Goal: Transaction & Acquisition: Purchase product/service

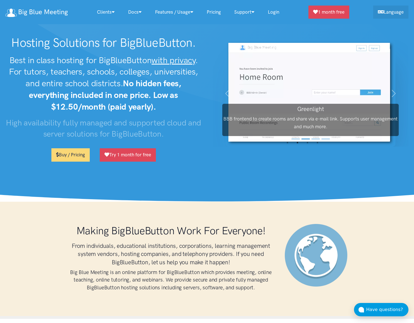
click at [215, 12] on link "Pricing" at bounding box center [214, 12] width 28 height 12
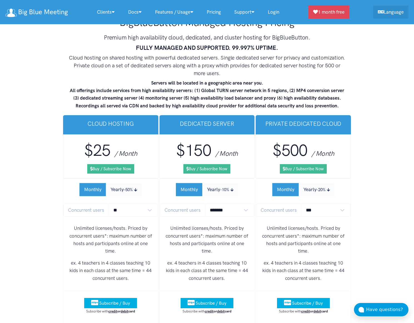
scroll to position [3287, 0]
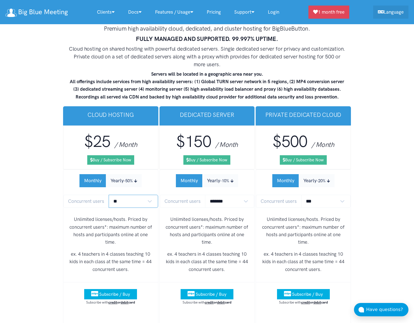
click at [149, 194] on select "** ** ** ** *** ***" at bounding box center [133, 200] width 49 height 13
click at [109, 194] on select "** ** ** ** *** ***" at bounding box center [133, 200] width 49 height 13
click at [124, 174] on button "Yearly -50%" at bounding box center [124, 180] width 36 height 13
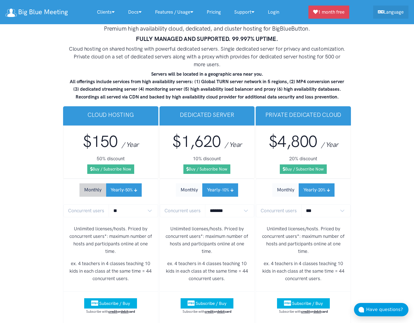
click at [96, 183] on button "Monthly" at bounding box center [92, 189] width 27 height 13
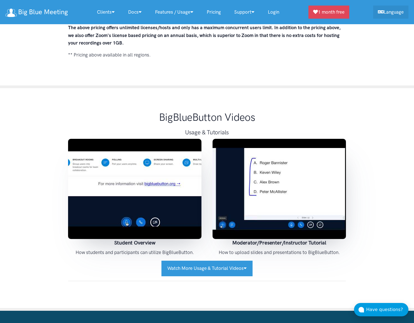
scroll to position [4014, 0]
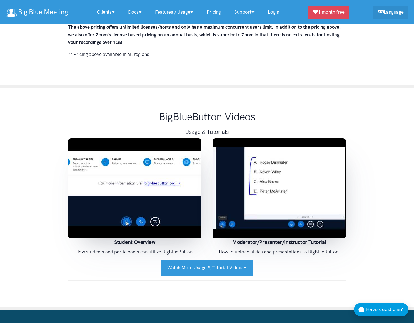
click at [126, 162] on img at bounding box center [134, 188] width 133 height 100
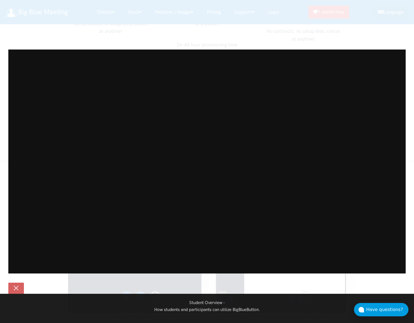
scroll to position [3949, 0]
click at [20, 285] on button at bounding box center [16, 287] width 16 height 11
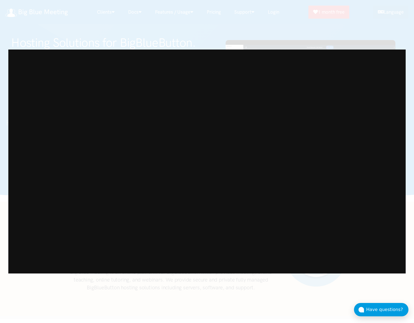
click at [280, 11] on div "Student Overview - How students and participants can utilize BigBlueButton." at bounding box center [207, 161] width 414 height 323
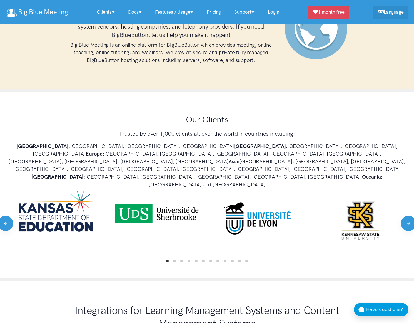
scroll to position [233, 0]
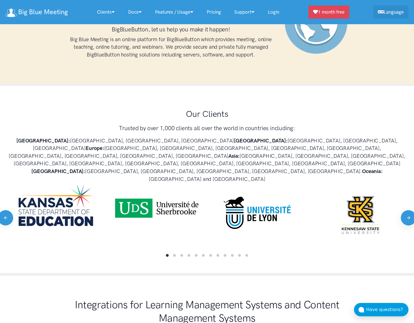
click at [407, 210] on button "Next" at bounding box center [408, 217] width 15 height 15
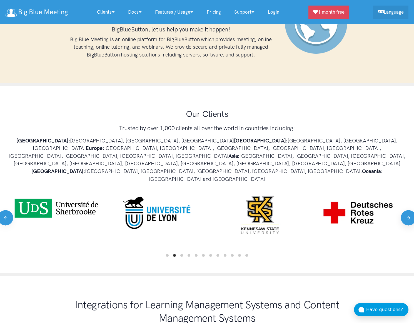
click at [407, 210] on button "Next" at bounding box center [408, 217] width 15 height 15
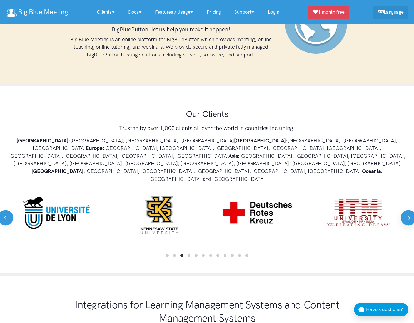
click at [407, 210] on button "Next" at bounding box center [408, 217] width 15 height 15
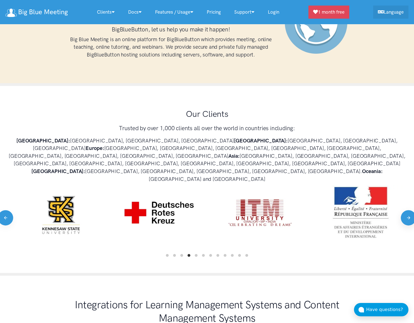
click at [407, 210] on button "Next" at bounding box center [408, 217] width 15 height 15
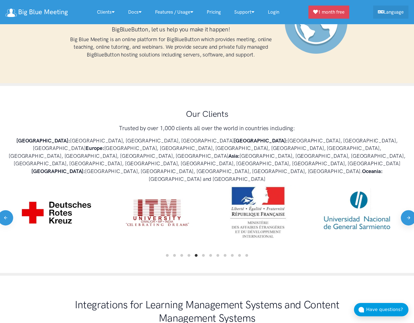
click at [407, 210] on button "Next" at bounding box center [408, 217] width 15 height 15
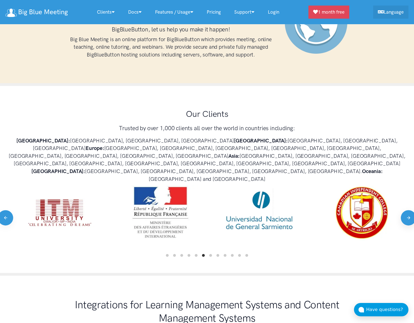
click at [407, 210] on button "Next" at bounding box center [408, 217] width 15 height 15
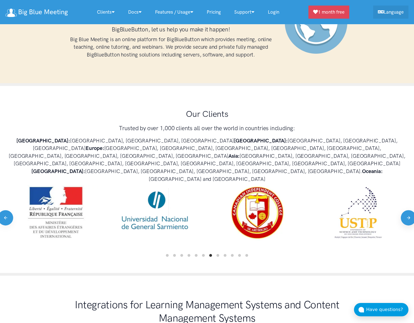
click at [407, 210] on button "Next" at bounding box center [408, 217] width 15 height 15
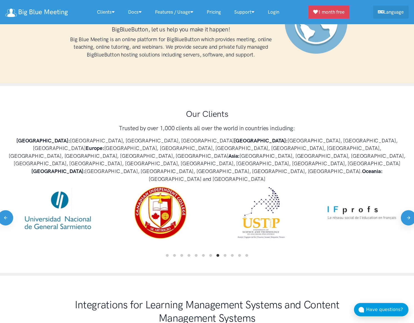
click at [407, 210] on button "Next" at bounding box center [408, 217] width 15 height 15
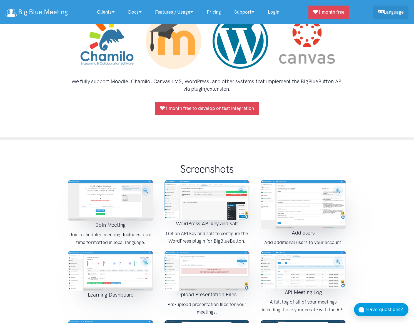
scroll to position [565, 0]
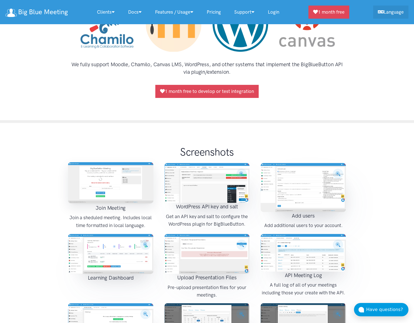
click at [97, 162] on img at bounding box center [110, 182] width 85 height 41
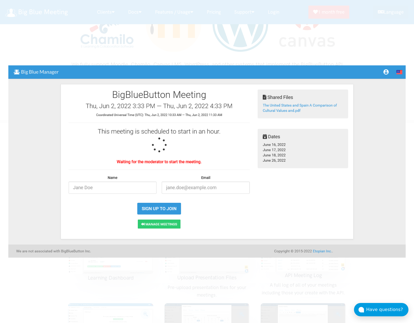
click at [397, 137] on img at bounding box center [206, 161] width 397 height 192
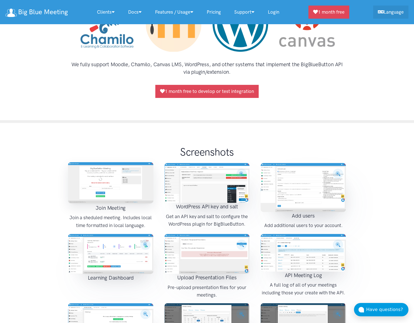
click at [143, 162] on img at bounding box center [110, 182] width 85 height 41
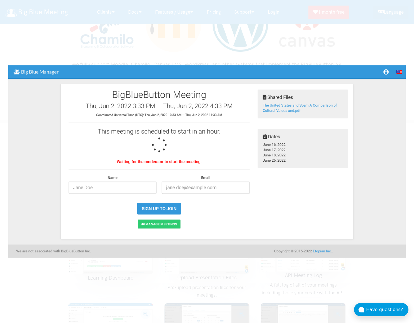
click at [285, 48] on div "Student Overview - How students and participants can utilize BigBlueButton." at bounding box center [207, 161] width 414 height 323
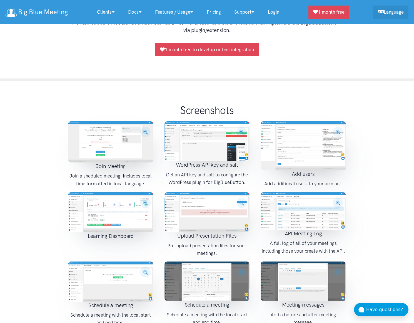
scroll to position [610, 0]
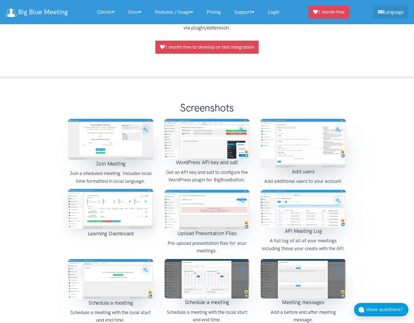
click at [97, 189] on img at bounding box center [110, 209] width 85 height 40
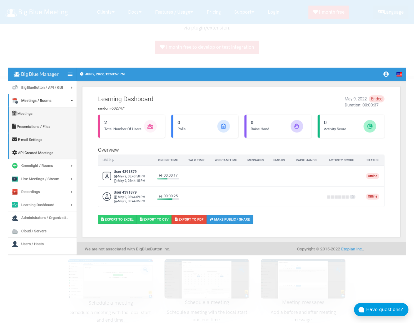
click at [117, 55] on div "Student Overview - How students and participants can utilize BigBlueButton." at bounding box center [207, 161] width 414 height 323
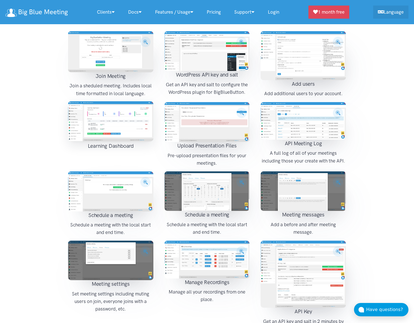
scroll to position [711, 0]
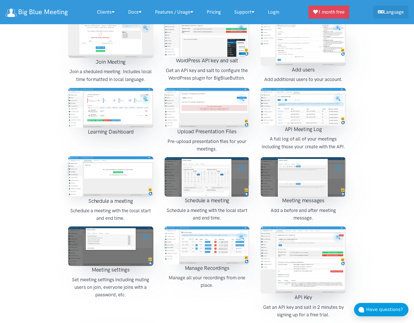
click at [98, 159] on img at bounding box center [110, 176] width 85 height 40
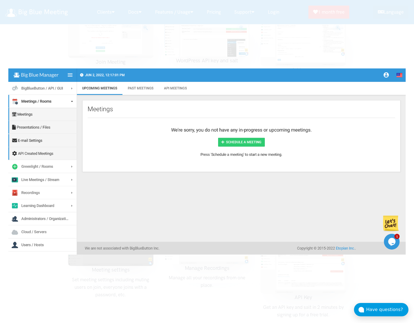
click at [107, 151] on img at bounding box center [206, 161] width 397 height 186
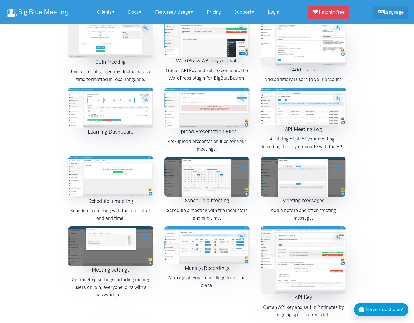
click at [107, 156] on img at bounding box center [110, 176] width 85 height 40
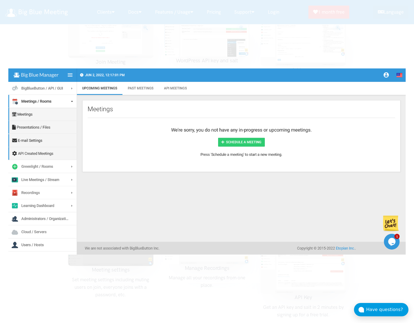
click at [328, 50] on div "Student Overview - How students and participants can utilize BigBlueButton." at bounding box center [207, 161] width 414 height 323
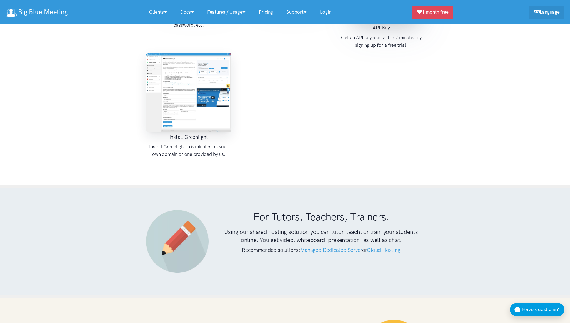
scroll to position [973, 0]
click at [213, 76] on img at bounding box center [188, 93] width 85 height 80
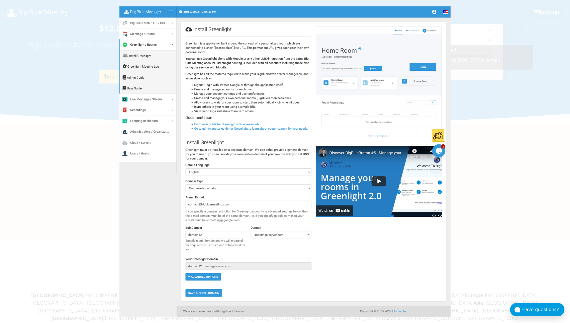
scroll to position [0, 0]
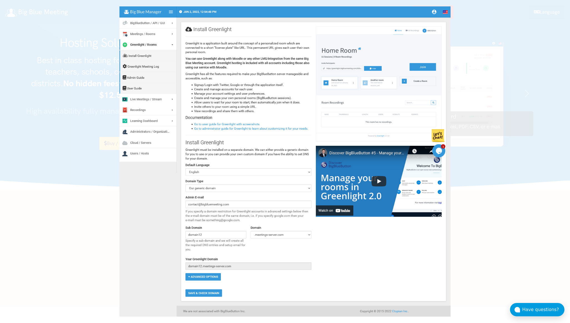
click at [414, 25] on div "Student Overview - How students and participants can utilize BigBlueButton." at bounding box center [285, 161] width 570 height 323
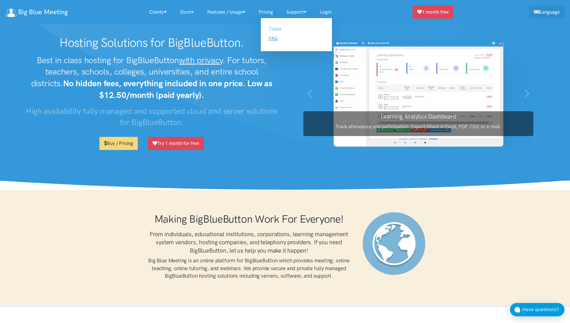
click at [277, 38] on link "FAQ" at bounding box center [273, 39] width 9 height 6
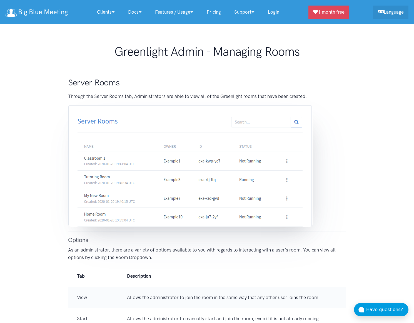
click at [219, 13] on link "Pricing" at bounding box center [214, 12] width 28 height 12
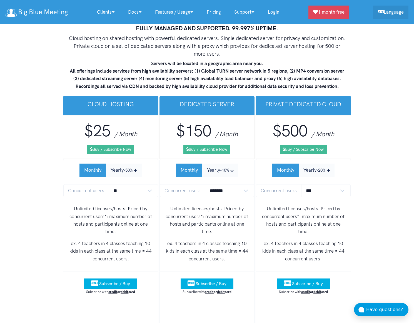
scroll to position [3291, 0]
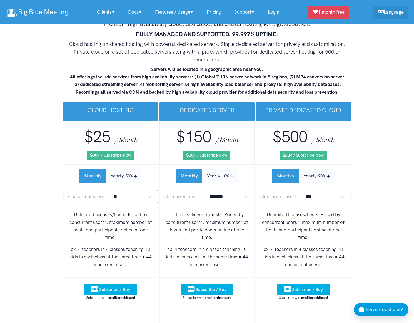
click at [153, 190] on select "** ** ** ** *** ***" at bounding box center [133, 196] width 49 height 13
click at [109, 190] on select "** ** ** ** *** ***" at bounding box center [133, 196] width 49 height 13
click at [149, 190] on select "** ** ** ** *** ***" at bounding box center [133, 196] width 49 height 13
select select "*"
click at [109, 190] on select "** ** ** ** *** ***" at bounding box center [133, 196] width 49 height 13
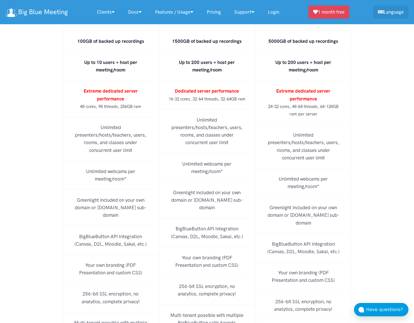
scroll to position [3318, 0]
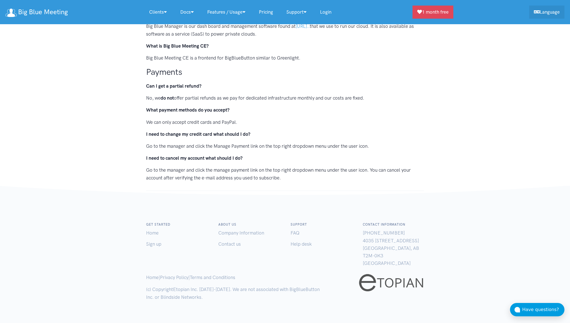
scroll to position [508, 0]
click at [298, 232] on link "FAQ" at bounding box center [295, 232] width 9 height 6
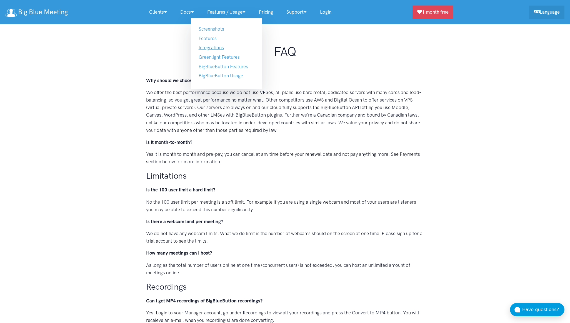
click at [211, 49] on link "Integrations" at bounding box center [211, 48] width 25 height 6
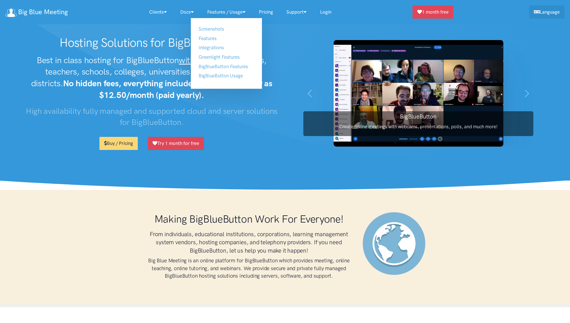
scroll to position [486, 0]
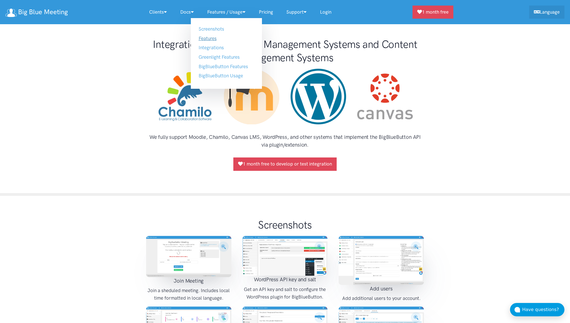
click at [215, 38] on link "Features" at bounding box center [208, 39] width 18 height 6
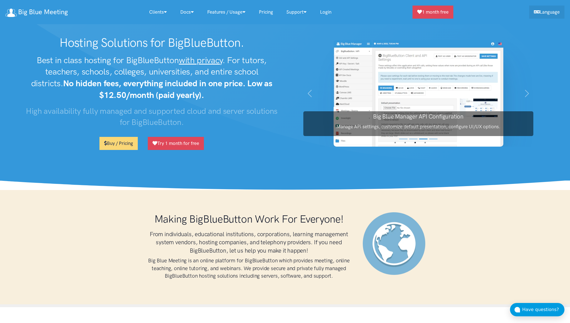
click at [438, 19] on nav "Big Blue Meeting Clients Our Clients Tutors, Teachers, Trainers Educational Ins…" at bounding box center [285, 12] width 570 height 24
click at [438, 13] on link "1 month free" at bounding box center [433, 11] width 41 height 13
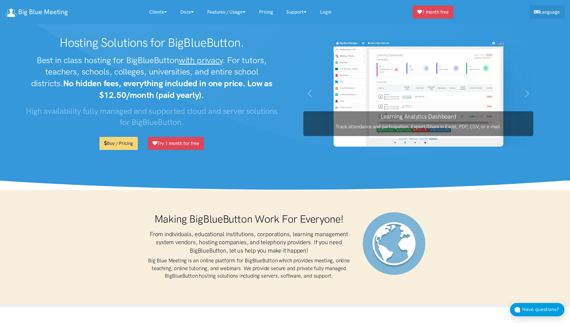
click at [264, 12] on link "Pricing" at bounding box center [266, 12] width 28 height 12
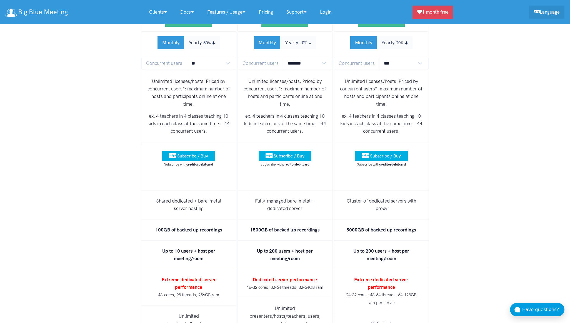
scroll to position [3316, 0]
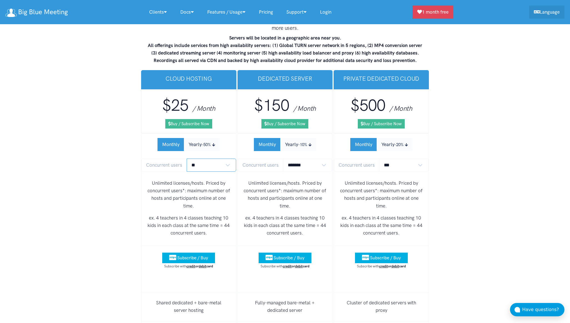
click at [217, 158] on select "** ** ** ** *** ***" at bounding box center [211, 164] width 49 height 13
click at [187, 158] on select "** ** ** ** *** ***" at bounding box center [211, 164] width 49 height 13
click at [216, 158] on select "** ** ** ** *** ***" at bounding box center [211, 164] width 49 height 13
select select "*"
click at [187, 158] on select "** ** ** ** *** ***" at bounding box center [211, 164] width 49 height 13
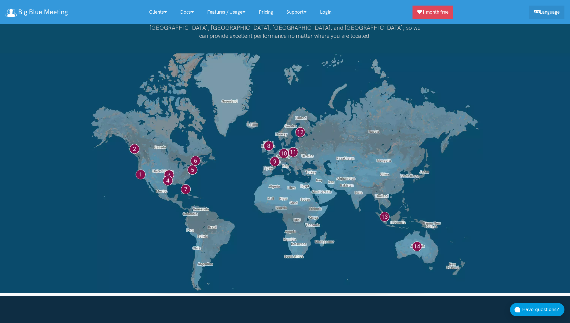
scroll to position [4311, 0]
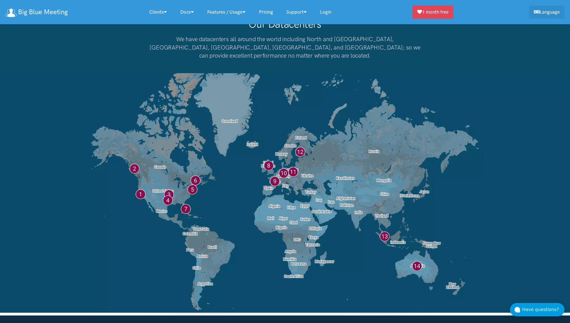
click at [144, 169] on img at bounding box center [285, 192] width 570 height 239
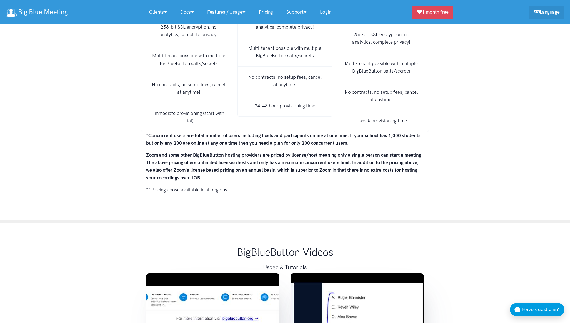
scroll to position [3776, 0]
